Goal: Check status: Check status

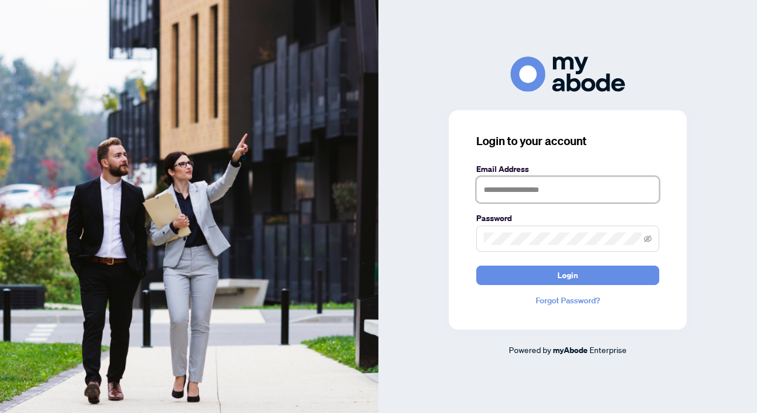
type input "**********"
click at [567, 275] on button "Login" at bounding box center [567, 275] width 183 height 19
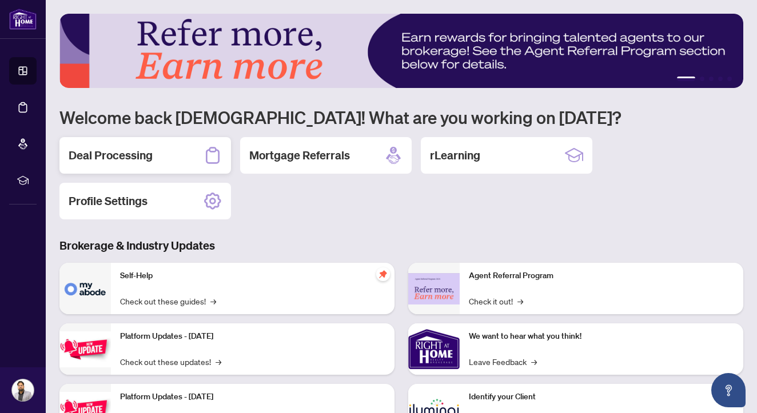
click at [205, 153] on icon at bounding box center [212, 155] width 18 height 18
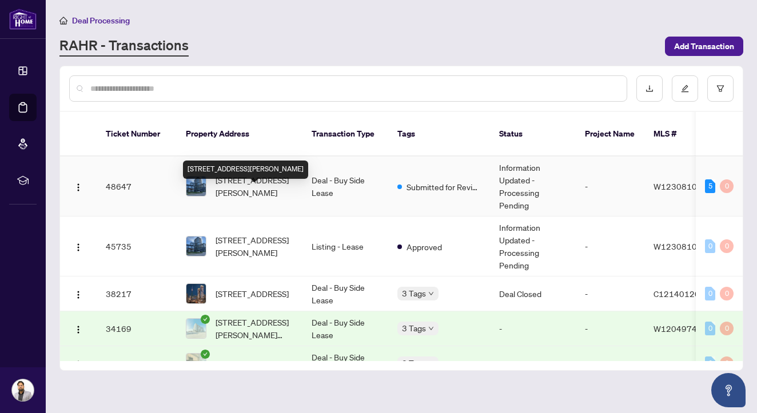
click at [295, 187] on td "[STREET_ADDRESS][PERSON_NAME]" at bounding box center [240, 187] width 126 height 60
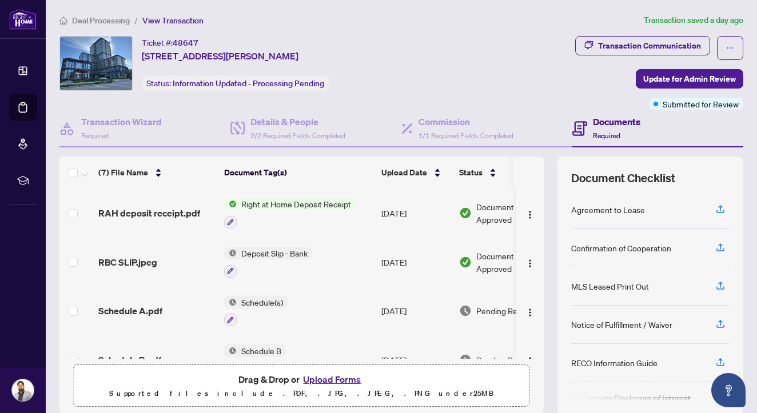
click at [147, 266] on span "RBC SLIP.jpeg" at bounding box center [127, 262] width 59 height 14
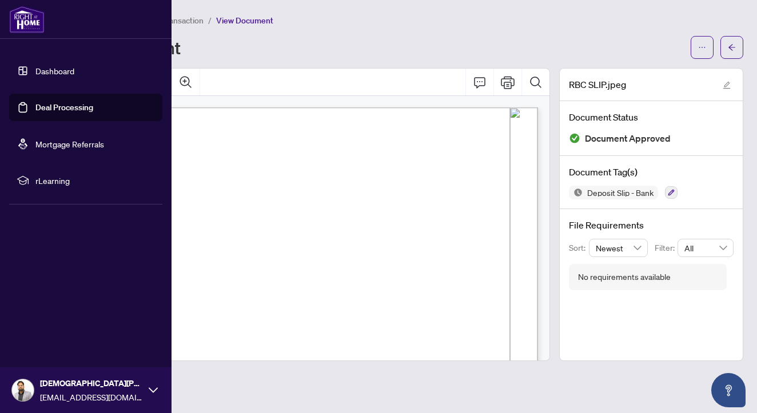
click at [35, 107] on link "Deal Processing" at bounding box center [64, 107] width 58 height 10
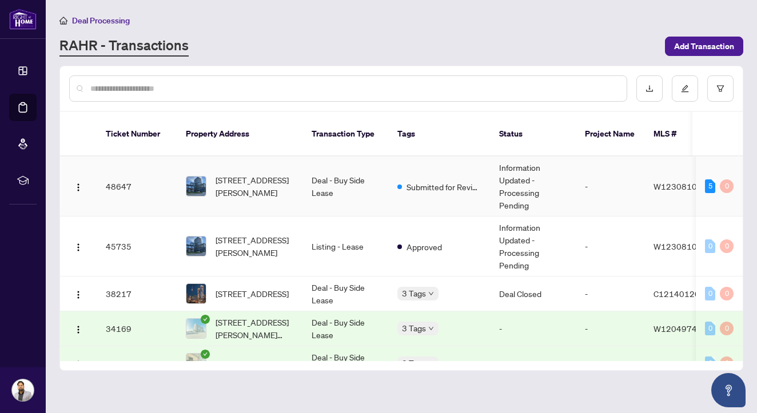
click at [276, 193] on td "[STREET_ADDRESS][PERSON_NAME]" at bounding box center [240, 187] width 126 height 60
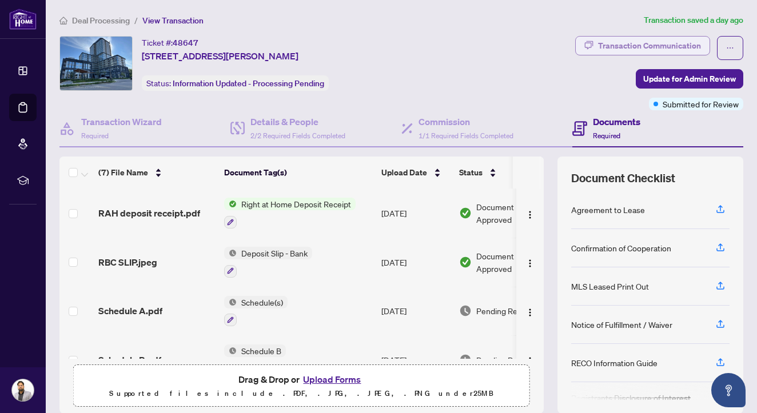
click at [591, 50] on span "button" at bounding box center [588, 46] width 9 height 18
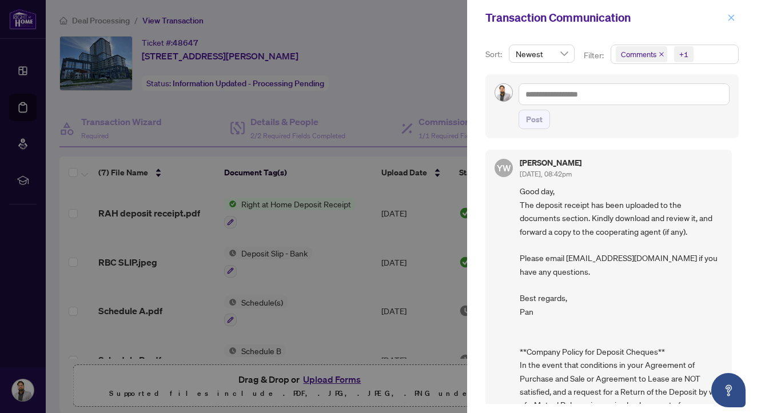
click at [728, 23] on span "button" at bounding box center [731, 18] width 8 height 18
